Goal: Check status: Check status

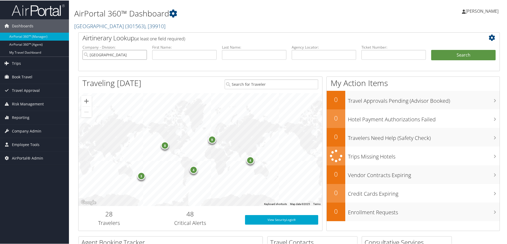
click at [141, 53] on input "[GEOGRAPHIC_DATA]" at bounding box center [114, 54] width 64 height 10
click at [310, 56] on input "text" at bounding box center [324, 54] width 64 height 10
paste input "P1Z9QV"
type input "P1Z9QV"
click at [452, 54] on button "Search" at bounding box center [463, 54] width 64 height 11
